Goal: Information Seeking & Learning: Learn about a topic

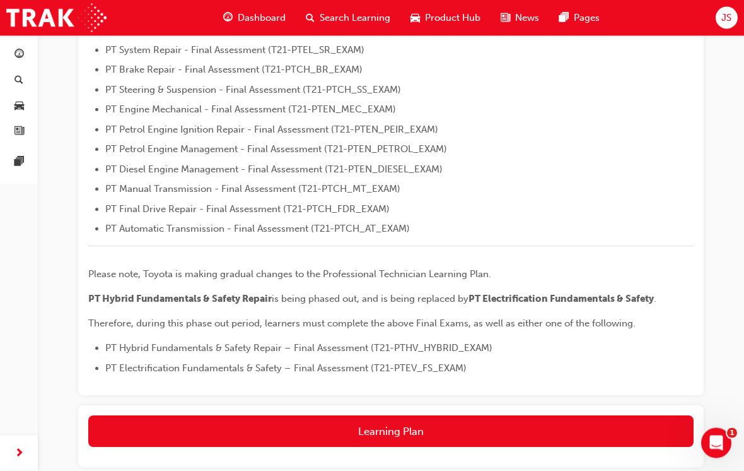
scroll to position [477, 0]
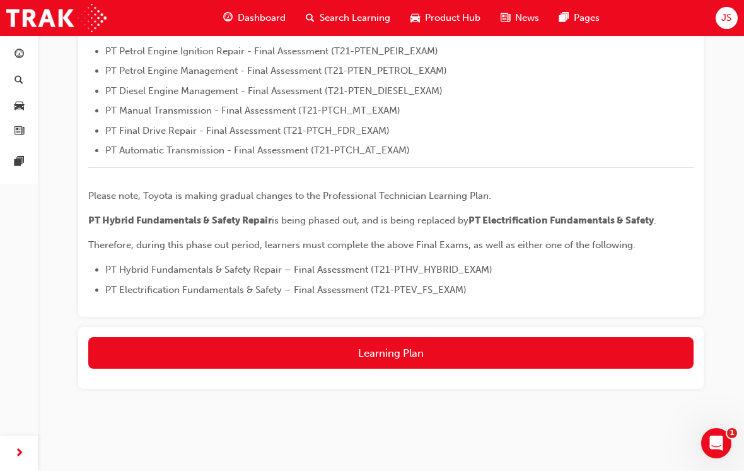
click at [479, 363] on button "Learning Plan" at bounding box center [391, 353] width 606 height 32
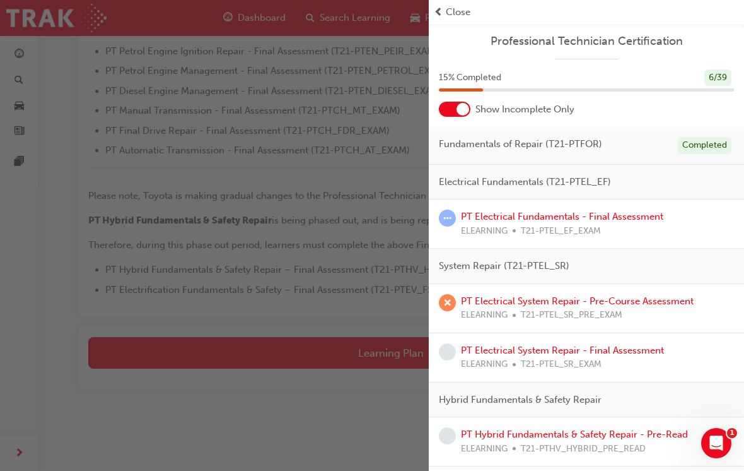
click at [672, 297] on link "PT Electrical System Repair - Pre-Course Assessment" at bounding box center [577, 300] width 233 height 11
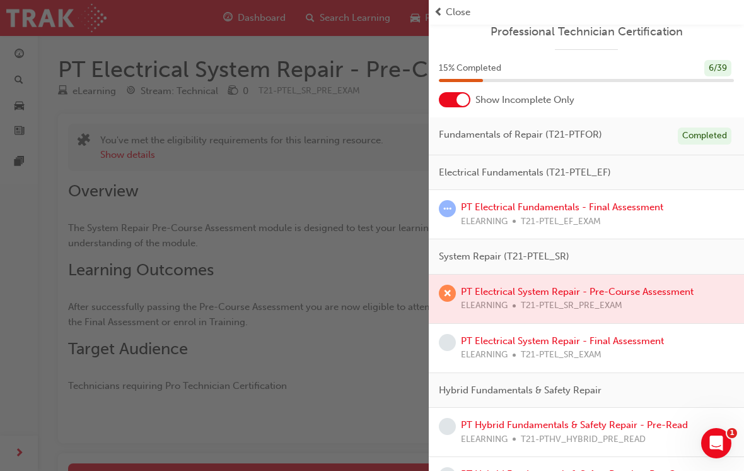
scroll to position [21, 0]
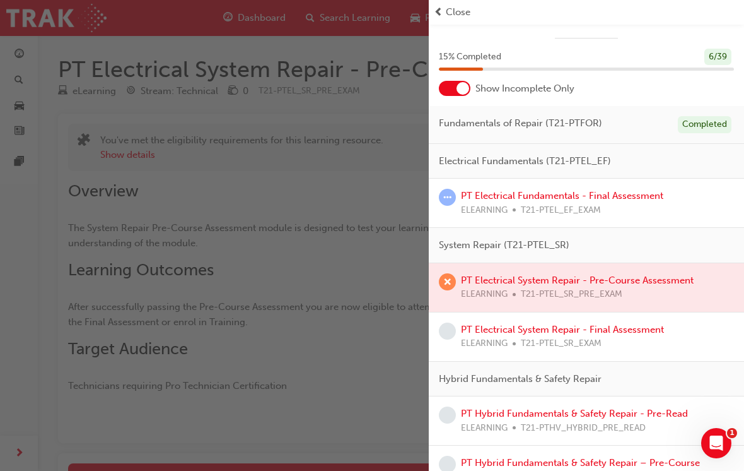
click at [662, 275] on div at bounding box center [586, 287] width 315 height 49
click at [661, 279] on div at bounding box center [586, 287] width 315 height 49
click at [667, 285] on div at bounding box center [586, 287] width 315 height 49
click at [678, 282] on div at bounding box center [586, 287] width 315 height 49
click at [676, 281] on div at bounding box center [586, 287] width 315 height 49
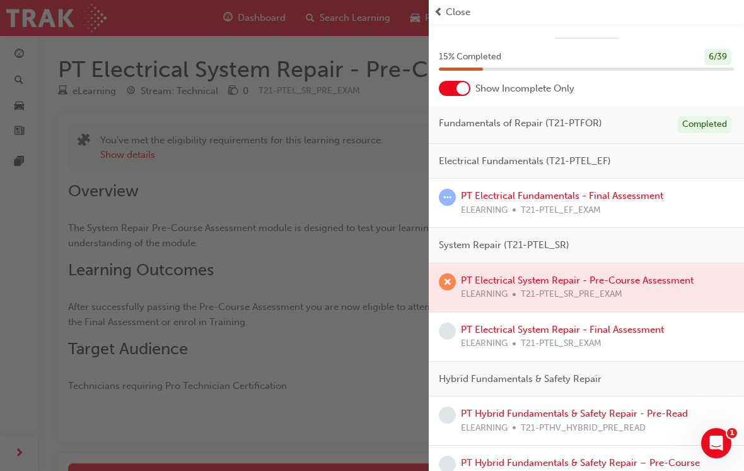
click at [49, 252] on div "button" at bounding box center [214, 235] width 429 height 471
click at [463, 94] on div at bounding box center [455, 88] width 32 height 15
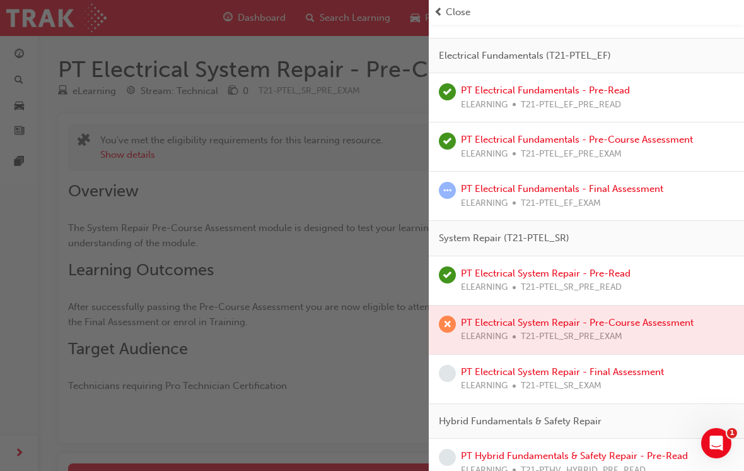
scroll to position [279, 0]
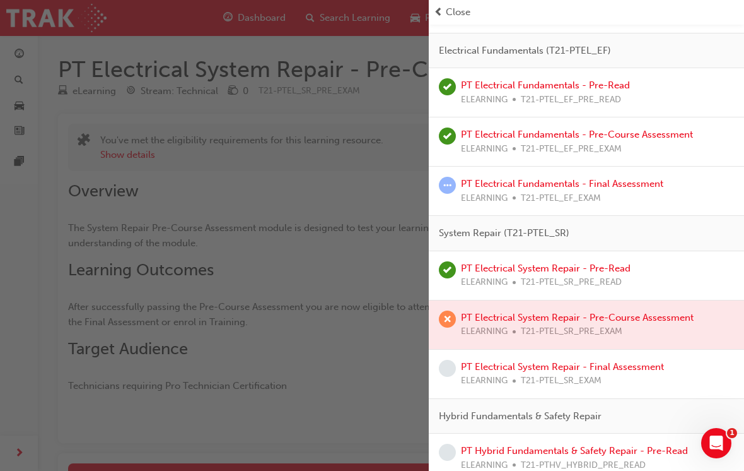
click at [73, 276] on div "button" at bounding box center [214, 235] width 429 height 471
click at [77, 279] on div "button" at bounding box center [214, 235] width 429 height 471
click at [453, 5] on span "Close" at bounding box center [458, 12] width 25 height 15
click at [454, 7] on span "Close" at bounding box center [458, 12] width 25 height 15
click at [479, 17] on div "Close" at bounding box center [586, 12] width 305 height 15
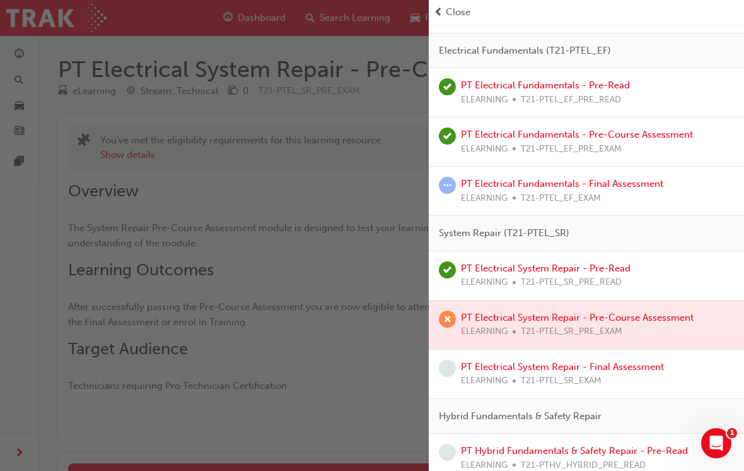
click at [463, 14] on span "Close" at bounding box center [458, 12] width 25 height 15
click at [462, 13] on span "Close" at bounding box center [458, 12] width 25 height 15
click at [462, 9] on span "Close" at bounding box center [458, 12] width 25 height 15
click at [461, 8] on span "Close" at bounding box center [458, 12] width 25 height 15
click at [464, 10] on span "Close" at bounding box center [458, 12] width 25 height 15
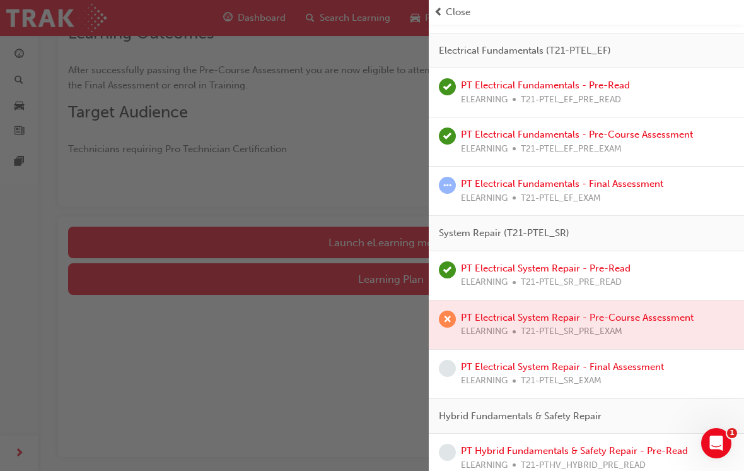
scroll to position [235, 0]
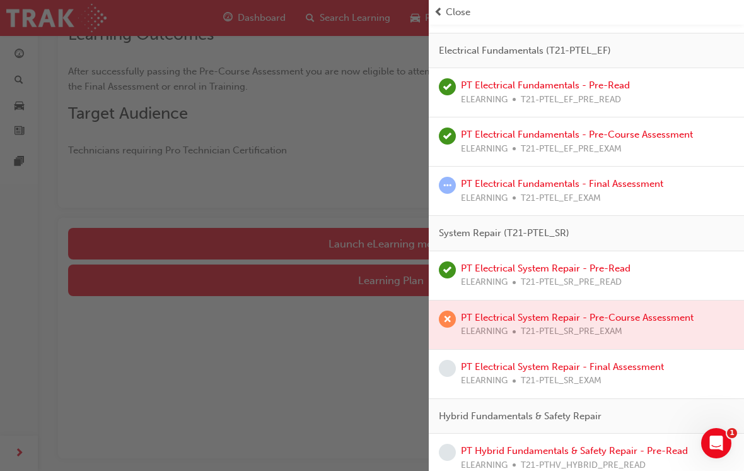
click at [327, 360] on div "button" at bounding box center [214, 235] width 429 height 471
click at [327, 410] on div "button" at bounding box center [214, 235] width 429 height 471
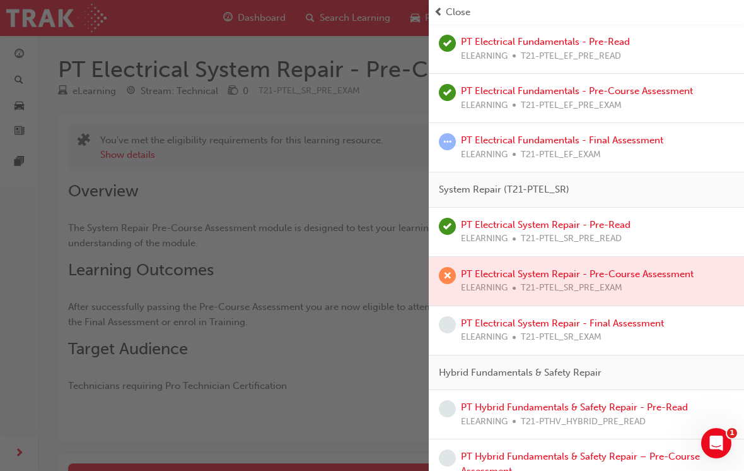
scroll to position [326, 0]
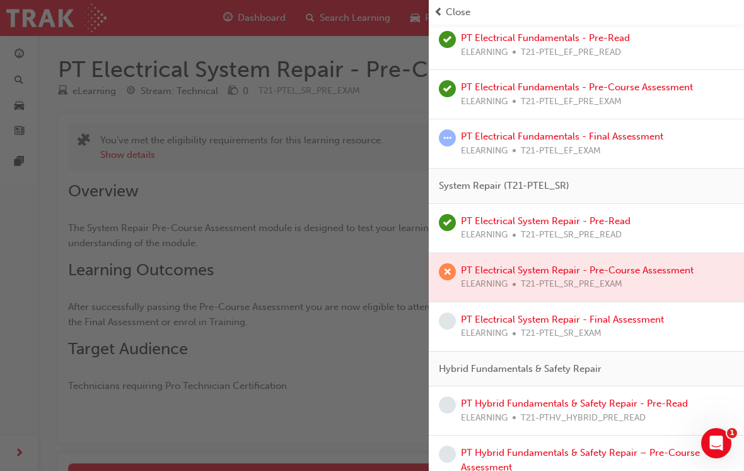
click at [467, 272] on div at bounding box center [586, 277] width 315 height 49
click at [592, 266] on div at bounding box center [586, 277] width 315 height 49
click at [592, 265] on div at bounding box center [586, 277] width 315 height 49
click at [636, 264] on div at bounding box center [586, 277] width 315 height 49
click at [642, 267] on div at bounding box center [586, 277] width 315 height 49
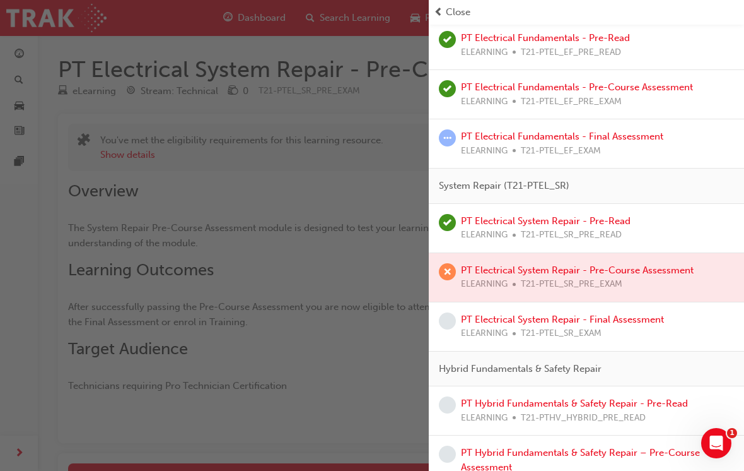
click at [664, 110] on div "PT Electrical Fundamentals - Pre-Course Assessment ELEARNING T21-PTEL_EF_PRE_EX…" at bounding box center [586, 94] width 315 height 49
click at [627, 131] on link "PT Electrical Fundamentals - Final Assessment" at bounding box center [562, 136] width 202 height 11
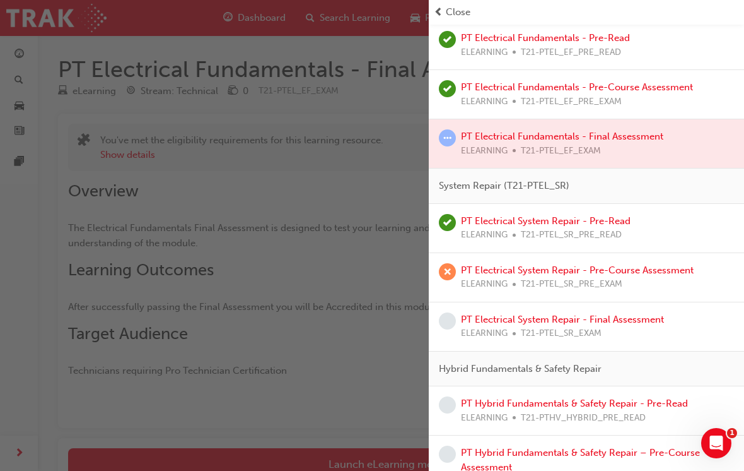
click at [369, 444] on div "button" at bounding box center [214, 235] width 429 height 471
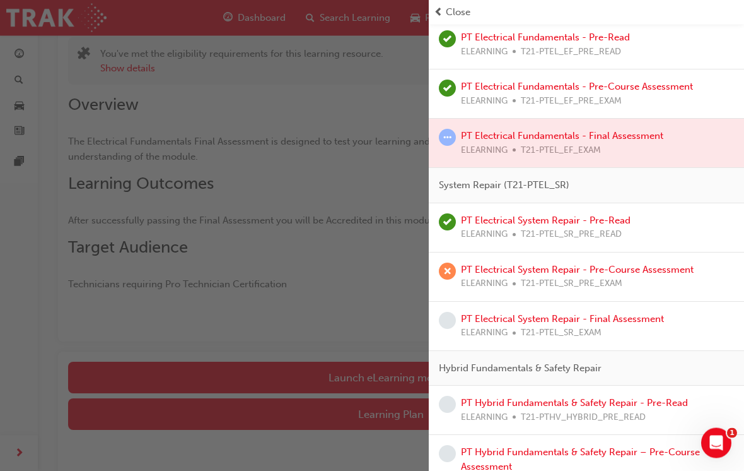
click at [358, 382] on div "button" at bounding box center [214, 235] width 429 height 471
click at [362, 412] on div "button" at bounding box center [214, 235] width 429 height 471
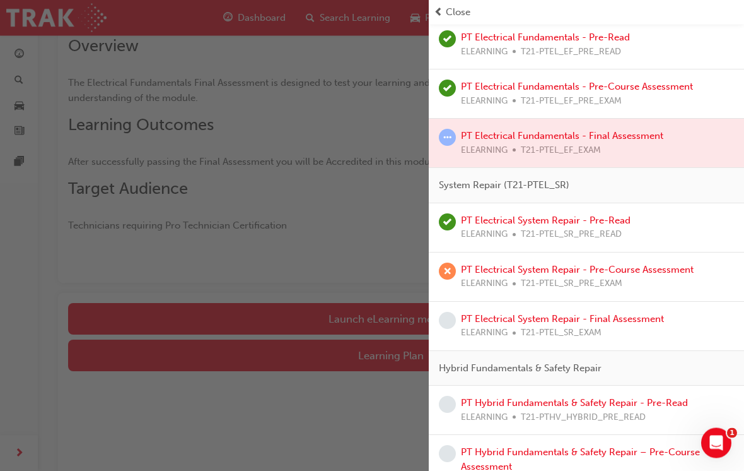
scroll to position [151, 0]
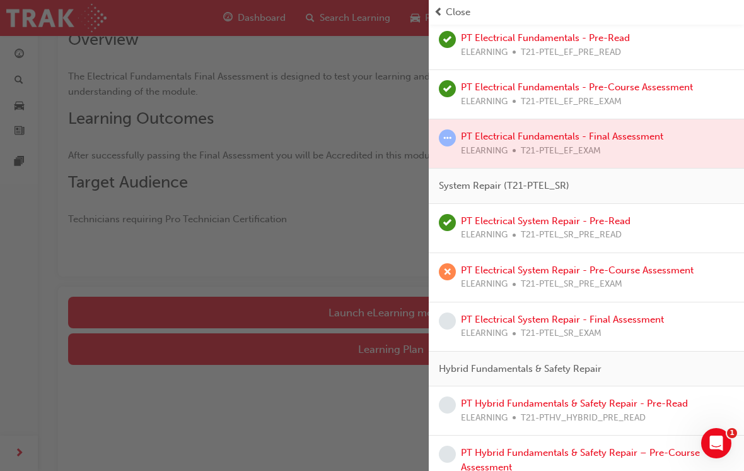
click at [450, 9] on span "Close" at bounding box center [458, 12] width 25 height 15
click at [466, 6] on span "Close" at bounding box center [458, 12] width 25 height 15
click at [463, 4] on div "Close" at bounding box center [586, 12] width 315 height 25
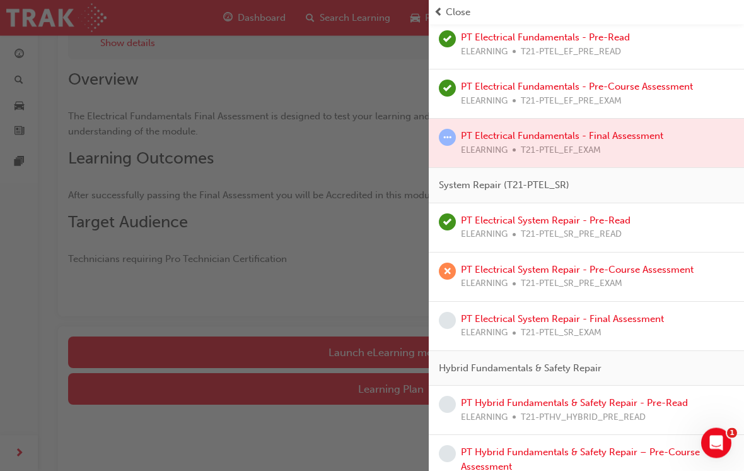
scroll to position [0, 0]
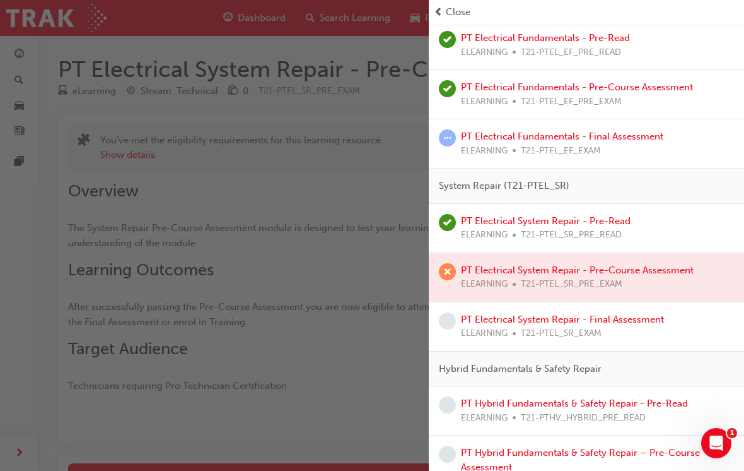
click at [446, 5] on span "Close" at bounding box center [458, 12] width 25 height 15
click at [442, 11] on span "prev-icon" at bounding box center [438, 12] width 9 height 15
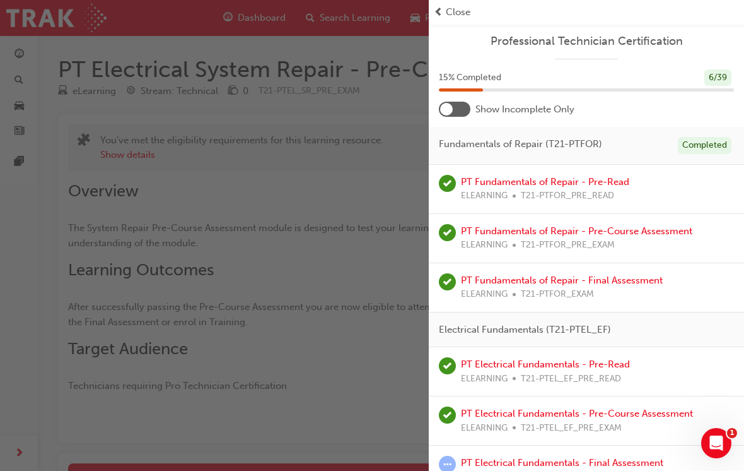
click at [720, 443] on icon "Open Intercom Messenger" at bounding box center [717, 443] width 21 height 21
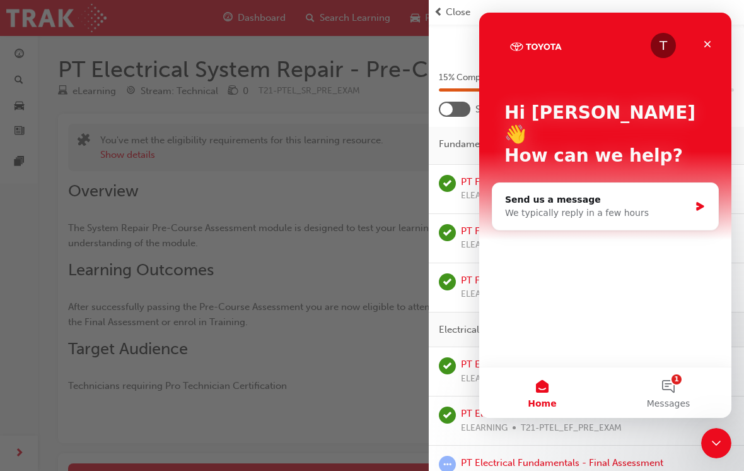
click at [717, 433] on div "Close Intercom Messenger" at bounding box center [716, 443] width 30 height 30
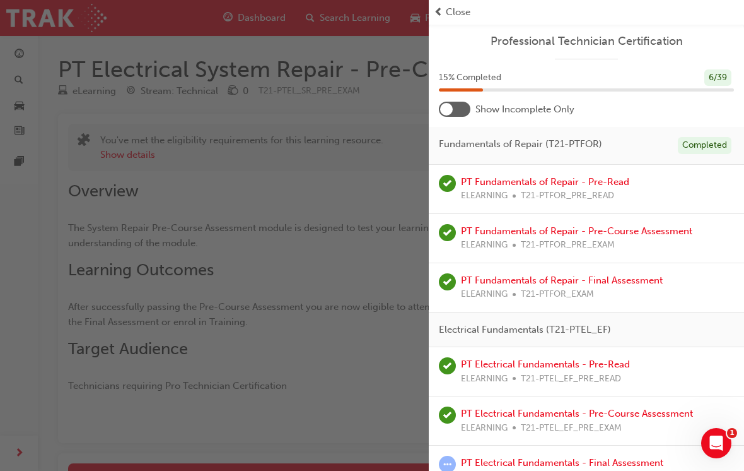
click at [346, 298] on div "button" at bounding box center [214, 235] width 429 height 471
click at [449, 103] on div at bounding box center [446, 109] width 13 height 13
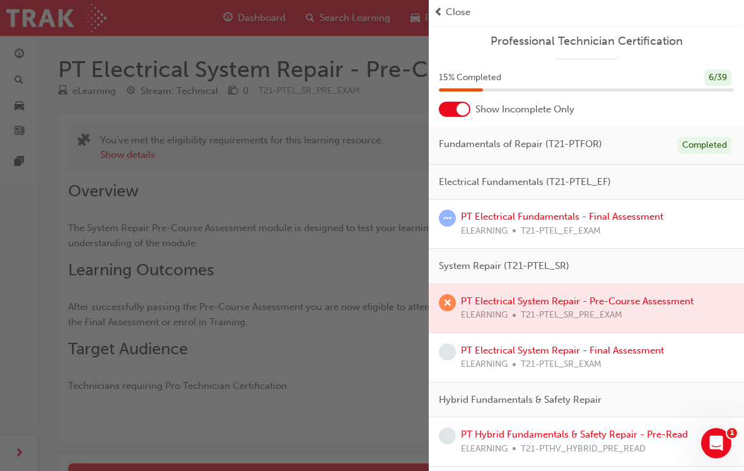
click at [456, 98] on div "15 % Completed 6 / 39" at bounding box center [586, 85] width 315 height 33
click at [462, 98] on div "15 % Completed 6 / 39" at bounding box center [586, 85] width 315 height 33
click at [460, 109] on div at bounding box center [463, 109] width 13 height 13
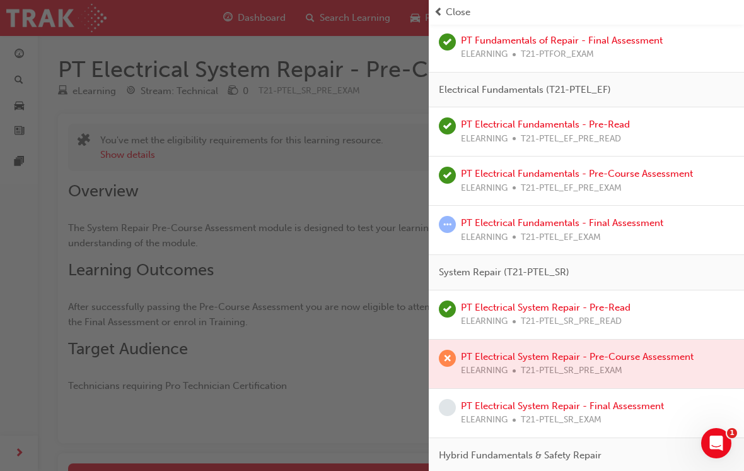
scroll to position [252, 0]
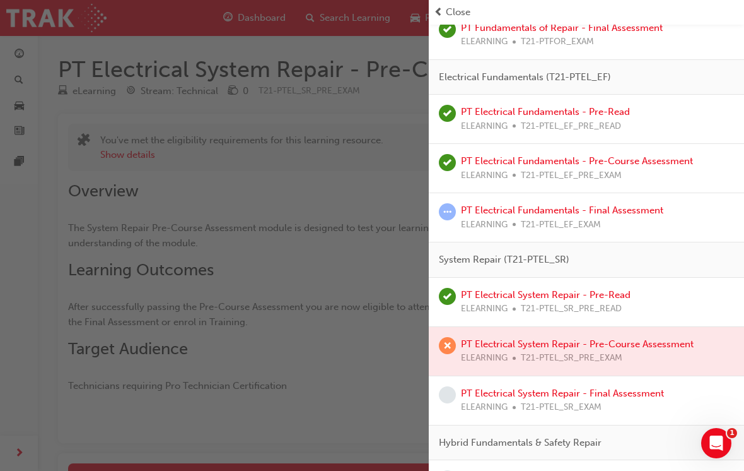
click at [650, 210] on link "PT Electrical Fundamentals - Final Assessment" at bounding box center [562, 209] width 202 height 11
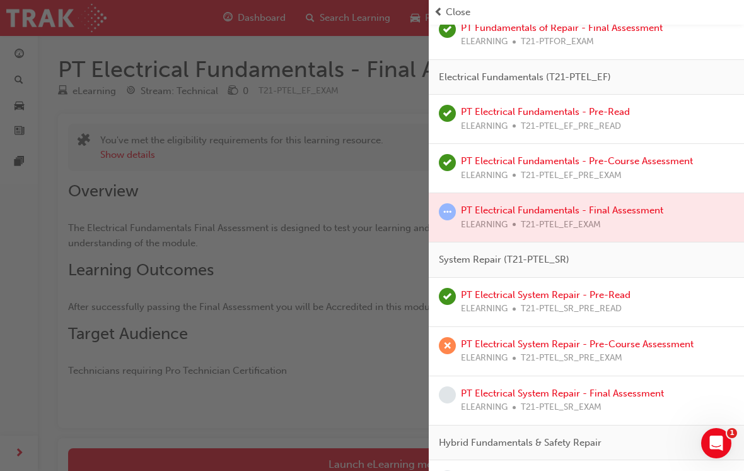
click at [329, 346] on div "button" at bounding box center [214, 235] width 429 height 471
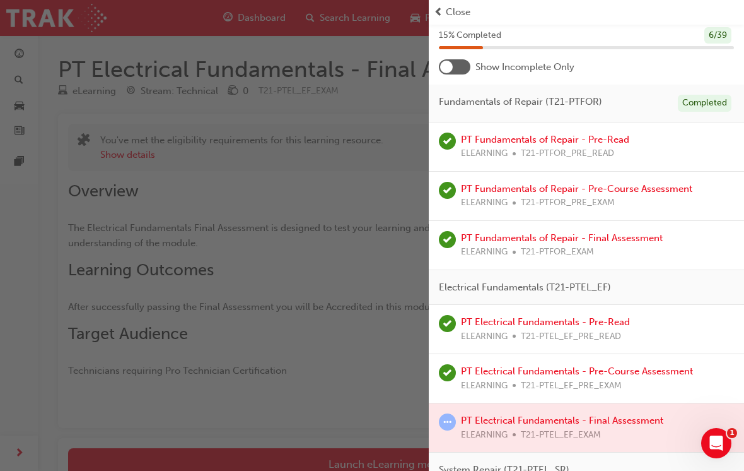
scroll to position [95, 0]
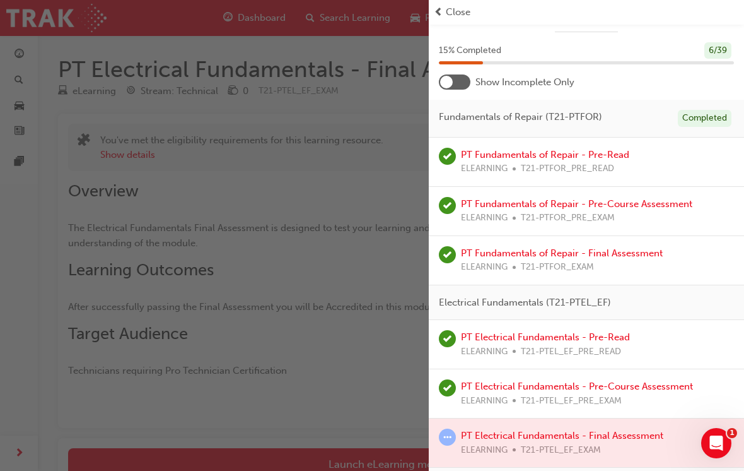
click at [438, 1] on div "Close" at bounding box center [586, 12] width 315 height 25
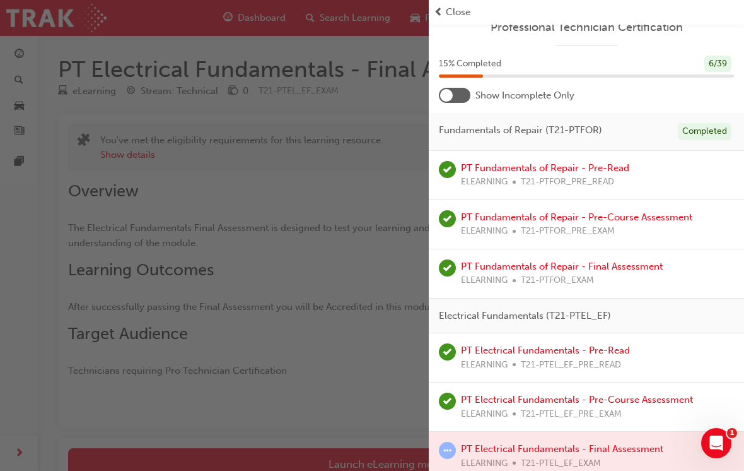
click at [438, 1] on div "Close" at bounding box center [586, 12] width 315 height 25
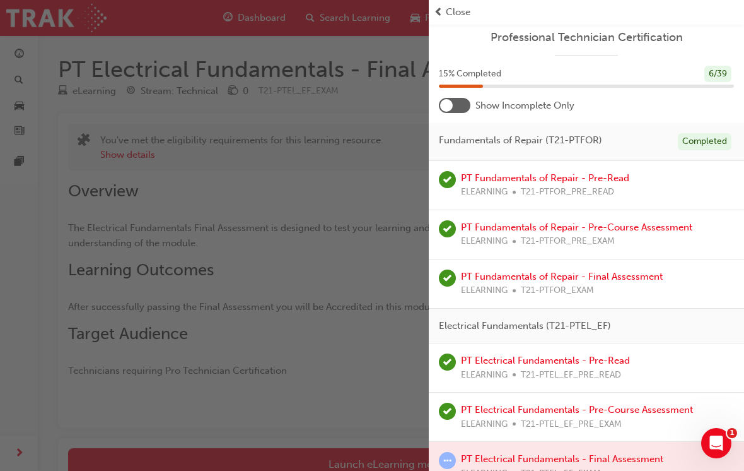
click at [456, 6] on span "Close" at bounding box center [458, 12] width 25 height 15
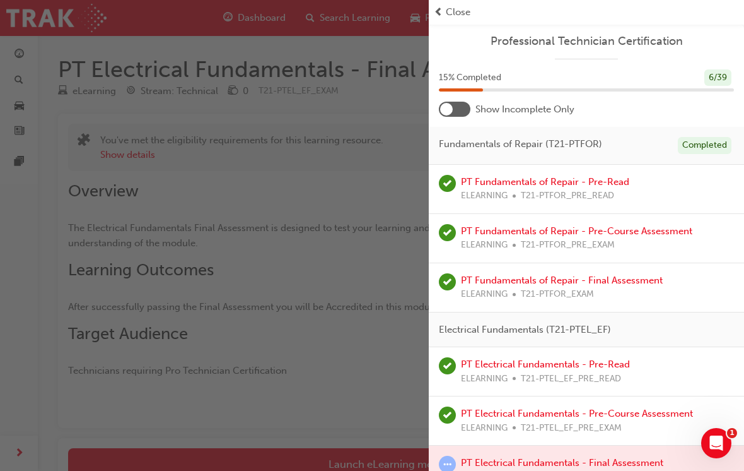
click at [456, 6] on span "Close" at bounding box center [458, 12] width 25 height 15
click at [452, 8] on span "Close" at bounding box center [458, 12] width 25 height 15
click at [454, 6] on span "Close" at bounding box center [458, 12] width 25 height 15
click at [450, 8] on span "Close" at bounding box center [458, 12] width 25 height 15
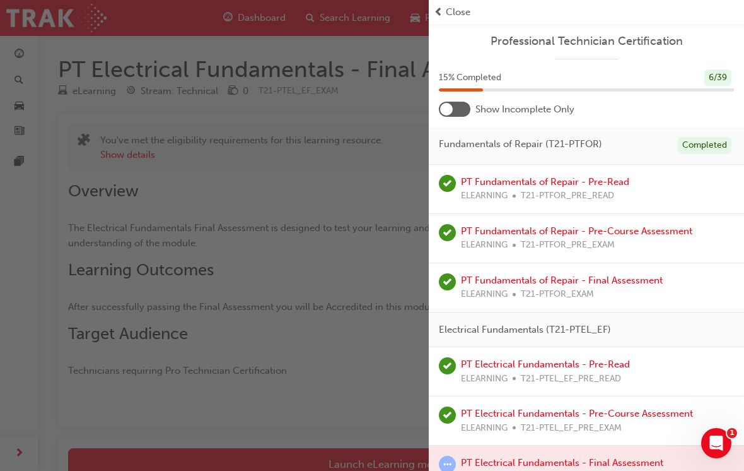
click at [268, 286] on div "button" at bounding box center [214, 235] width 429 height 471
click at [462, 10] on span "Close" at bounding box center [458, 12] width 25 height 15
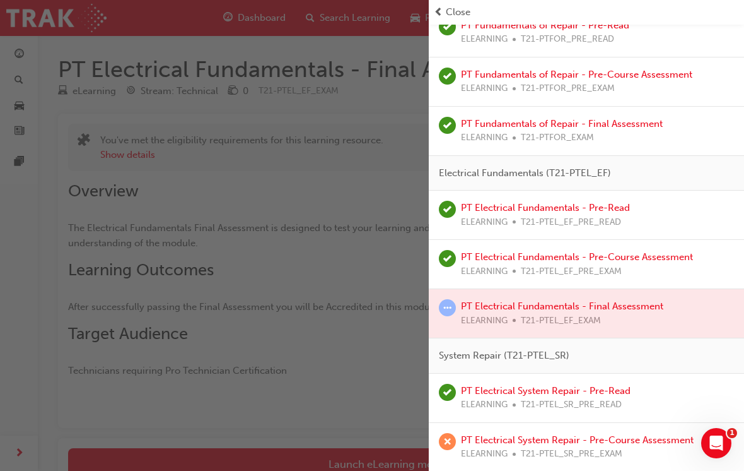
scroll to position [163, 0]
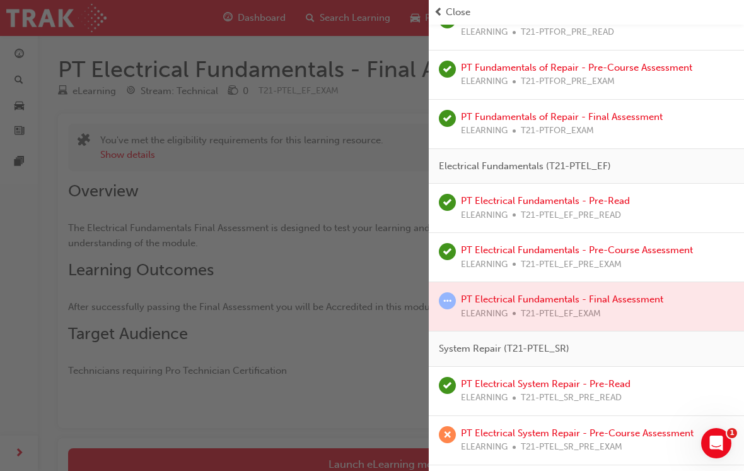
click at [542, 295] on div at bounding box center [586, 306] width 315 height 49
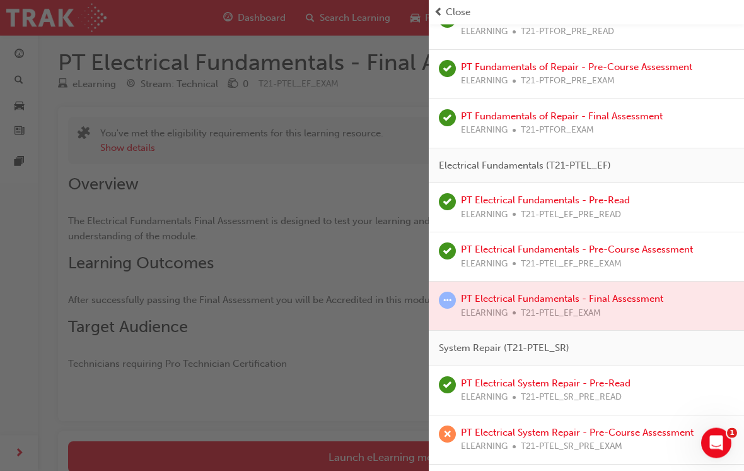
scroll to position [0, 0]
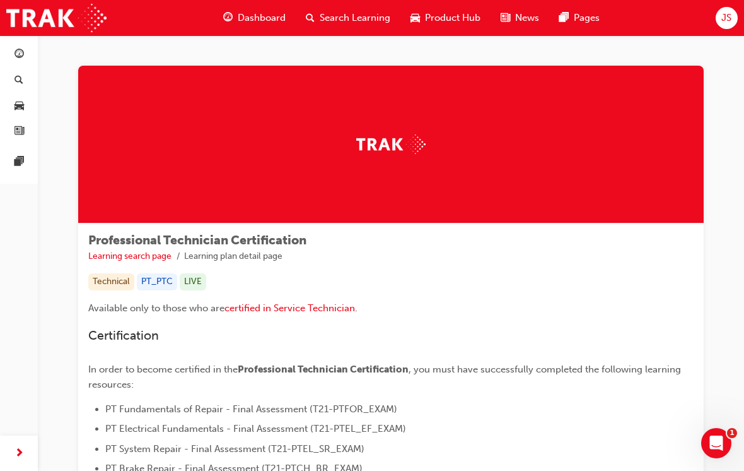
click at [255, 20] on span "Dashboard" at bounding box center [262, 18] width 48 height 15
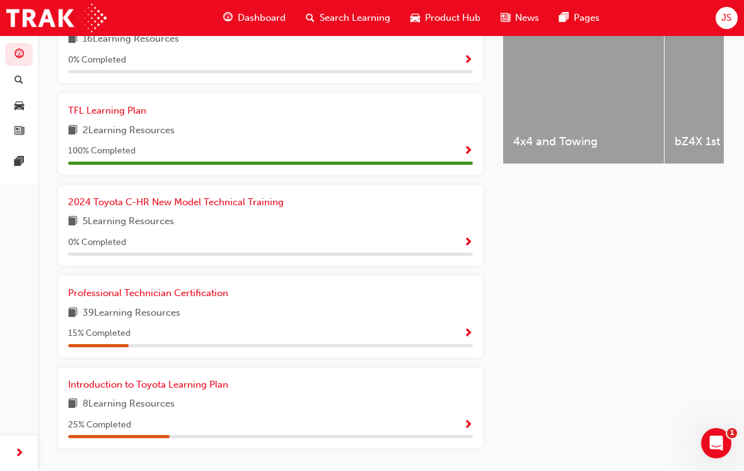
scroll to position [537, 0]
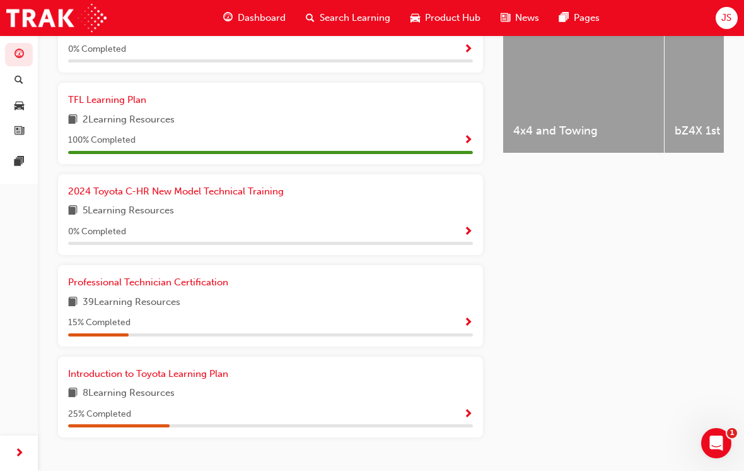
click at [194, 278] on span "Professional Technician Certification" at bounding box center [148, 281] width 160 height 11
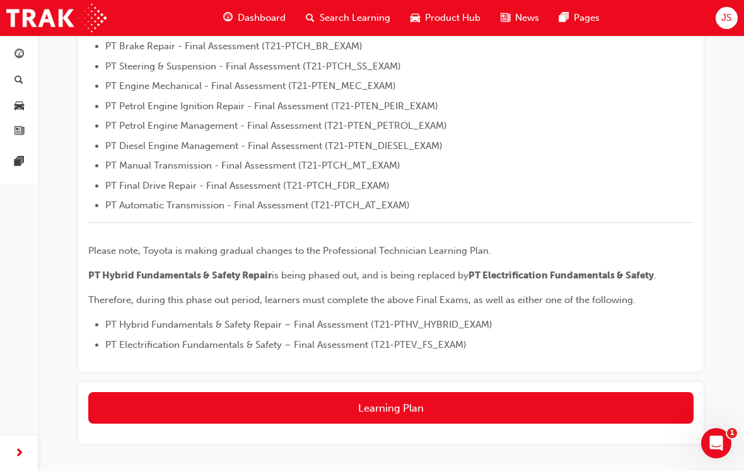
scroll to position [477, 0]
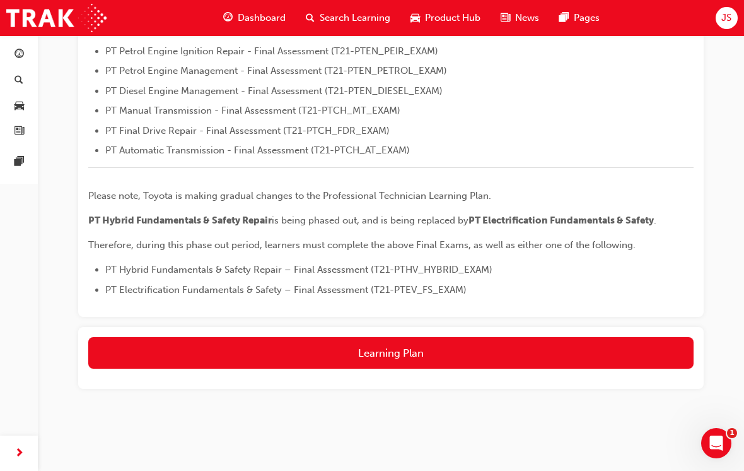
click at [478, 342] on button "Learning Plan" at bounding box center [391, 353] width 606 height 32
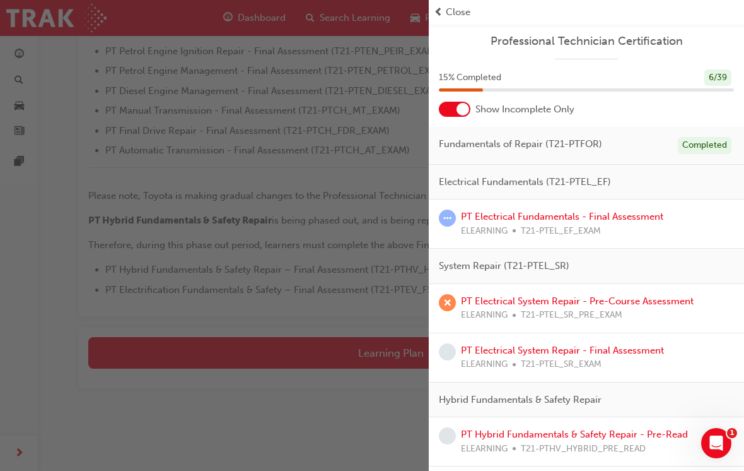
click at [464, 115] on div at bounding box center [455, 109] width 32 height 15
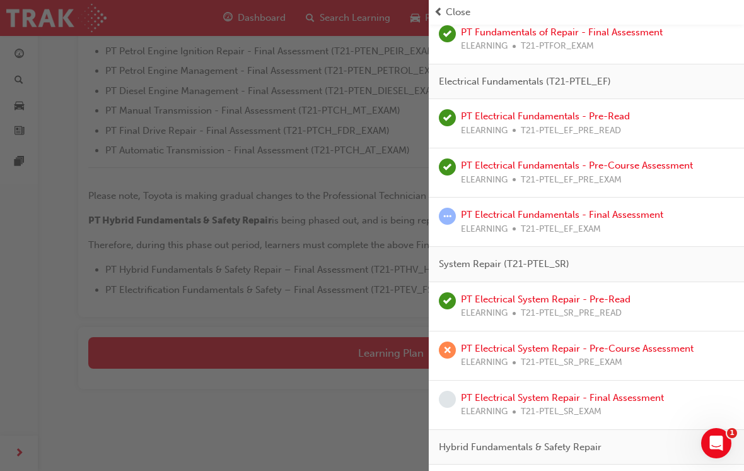
scroll to position [264, 0]
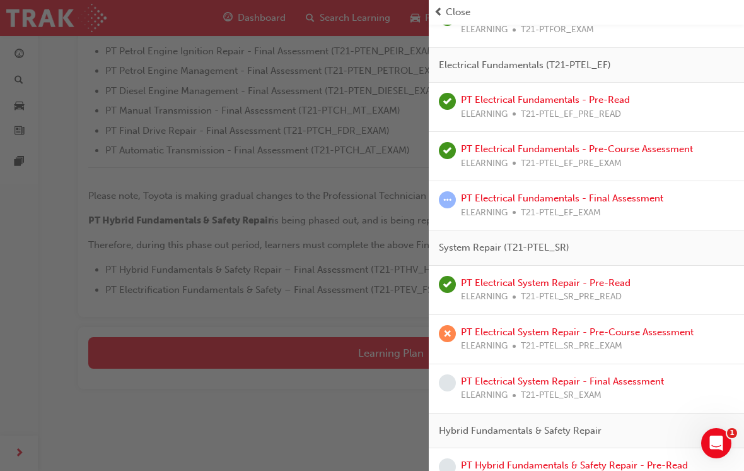
click at [590, 192] on link "PT Electrical Fundamentals - Final Assessment" at bounding box center [562, 197] width 202 height 11
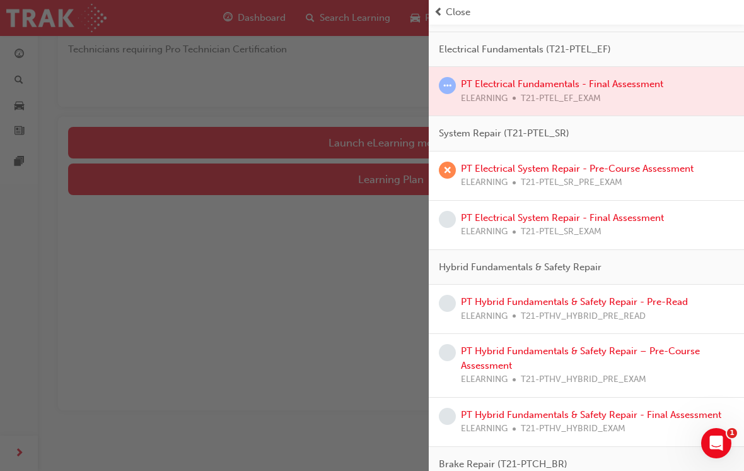
scroll to position [132, 0]
click at [641, 81] on div at bounding box center [586, 91] width 315 height 49
click at [629, 166] on link "PT Electrical System Repair - Pre-Course Assessment" at bounding box center [577, 168] width 233 height 11
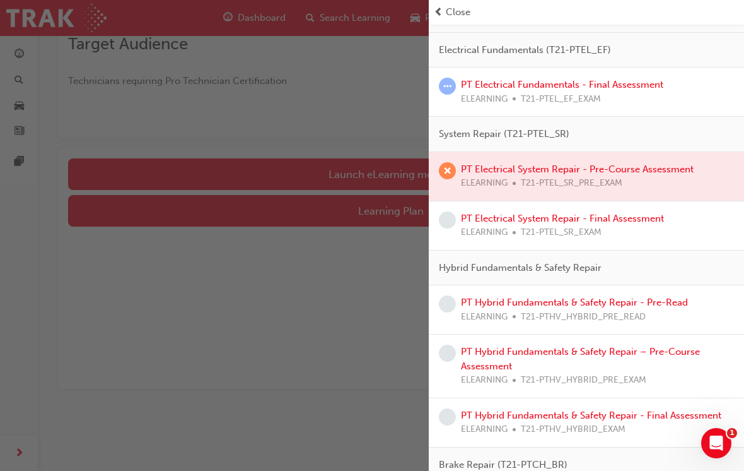
click at [629, 204] on div "PT Electrical System Repair - Final Assessment ELEARNING T21-PTEL_SR_EXAM" at bounding box center [586, 225] width 315 height 49
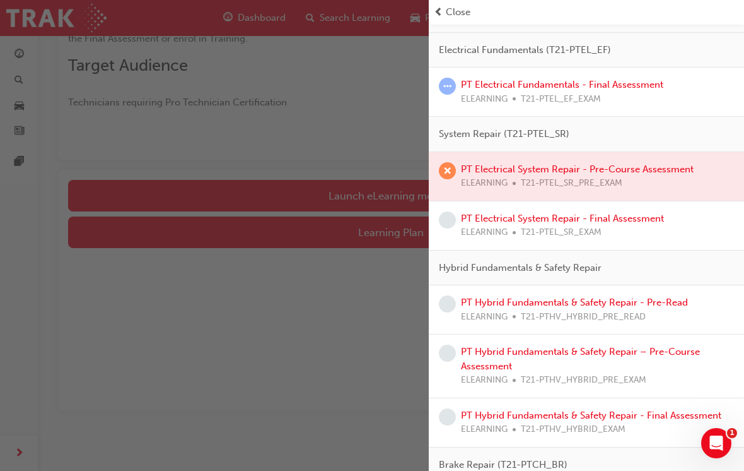
click at [662, 164] on div at bounding box center [586, 176] width 315 height 49
click at [637, 81] on link "PT Electrical Fundamentals - Final Assessment" at bounding box center [562, 84] width 202 height 11
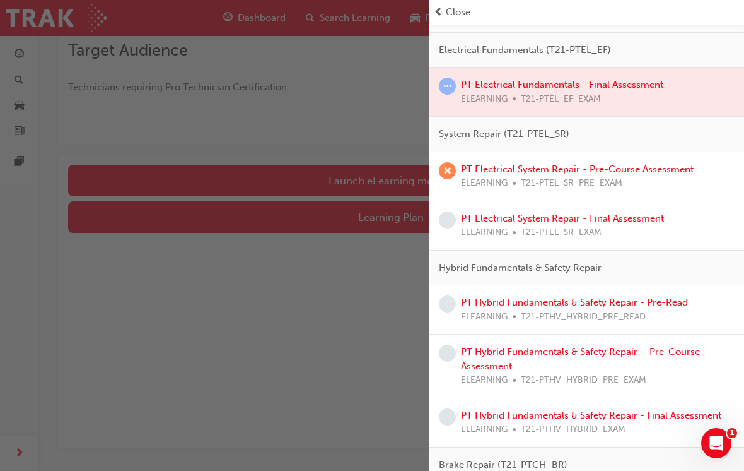
click at [629, 167] on link "PT Electrical System Repair - Pre-Course Assessment" at bounding box center [577, 168] width 233 height 11
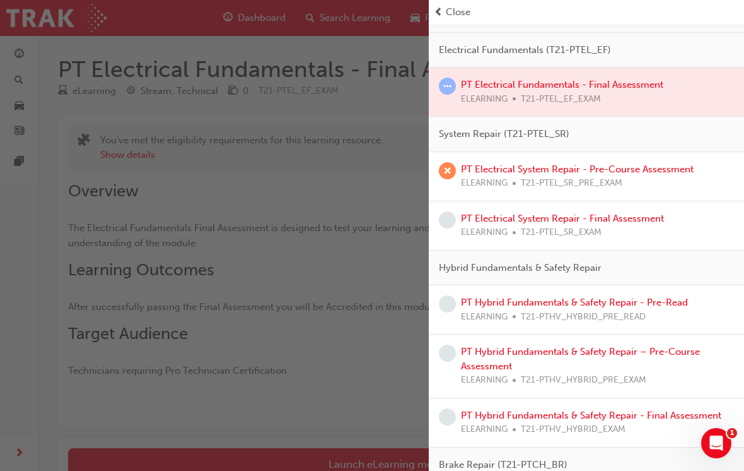
scroll to position [303, 0]
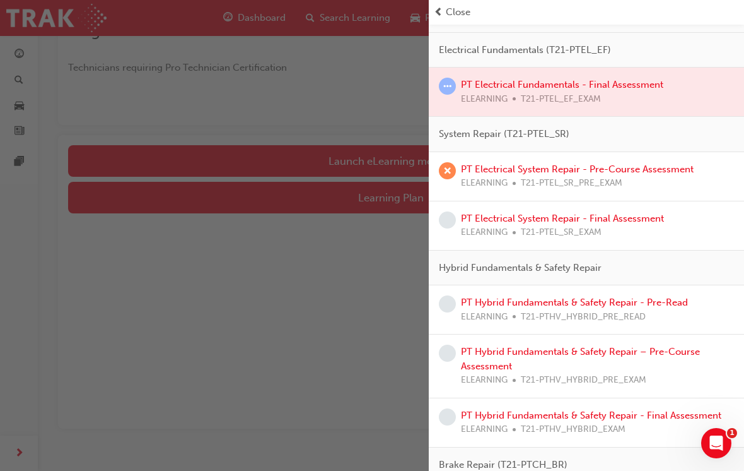
scroll to position [340, 0]
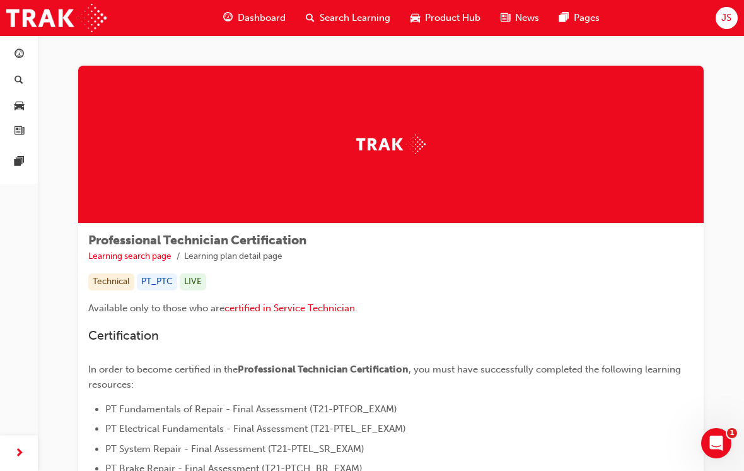
click at [728, 17] on span "JS" at bounding box center [727, 18] width 10 height 15
